Goal: Information Seeking & Learning: Learn about a topic

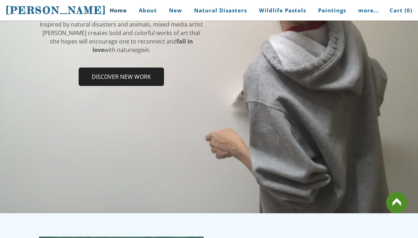
scroll to position [143, 0]
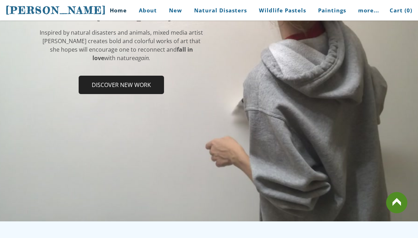
click at [123, 89] on span "Discover new work" at bounding box center [121, 84] width 84 height 17
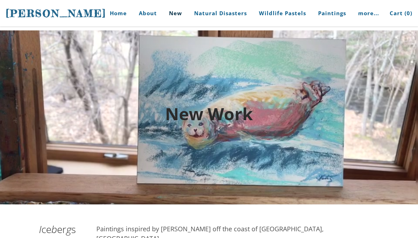
click at [118, 22] on link "Home" at bounding box center [115, 13] width 33 height 27
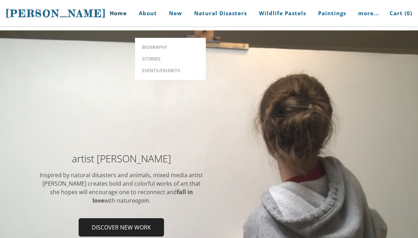
click at [167, 42] on link "Biography" at bounding box center [170, 47] width 71 height 12
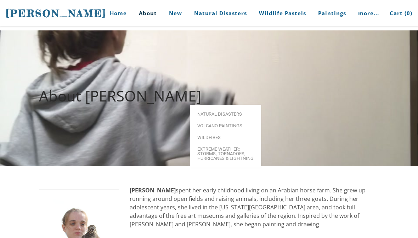
click at [242, 112] on span "Natural Disasters" at bounding box center [225, 114] width 57 height 5
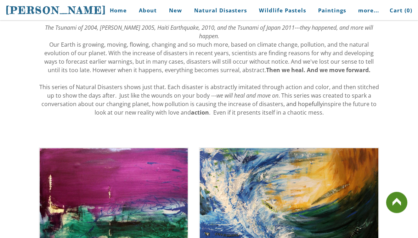
scroll to position [159, 0]
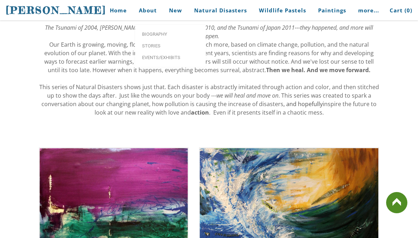
click at [171, 34] on span "Biography" at bounding box center [170, 34] width 57 height 5
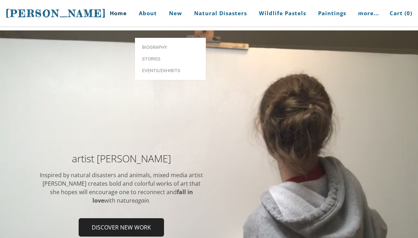
click at [160, 45] on span "Biography" at bounding box center [170, 47] width 57 height 5
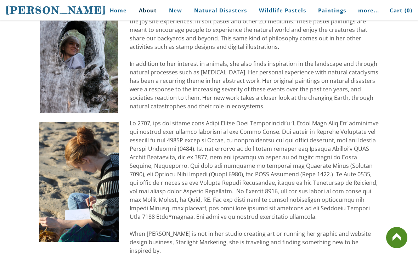
scroll to position [322, 0]
click at [196, 217] on div "[PERSON_NAME] spent her early childhood living on an Arabian horse farm. She gr…" at bounding box center [254, 63] width 249 height 399
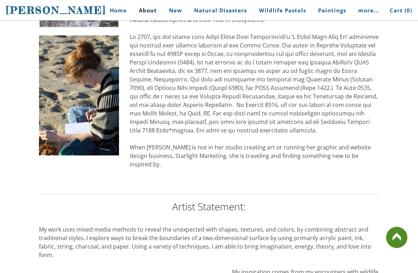
scroll to position [409, 0]
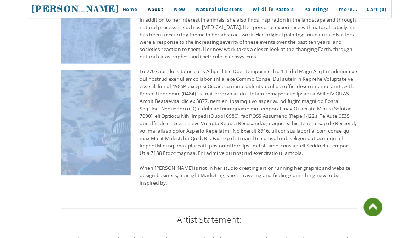
scroll to position [398, 0]
